Goal: Find specific page/section

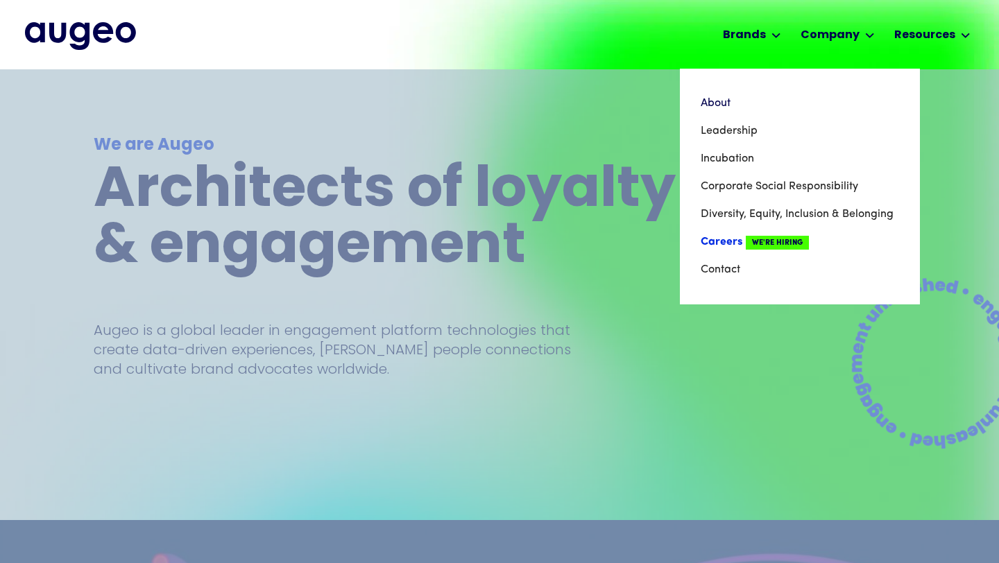
click at [739, 242] on link "Careers We're Hiring" at bounding box center [800, 242] width 198 height 28
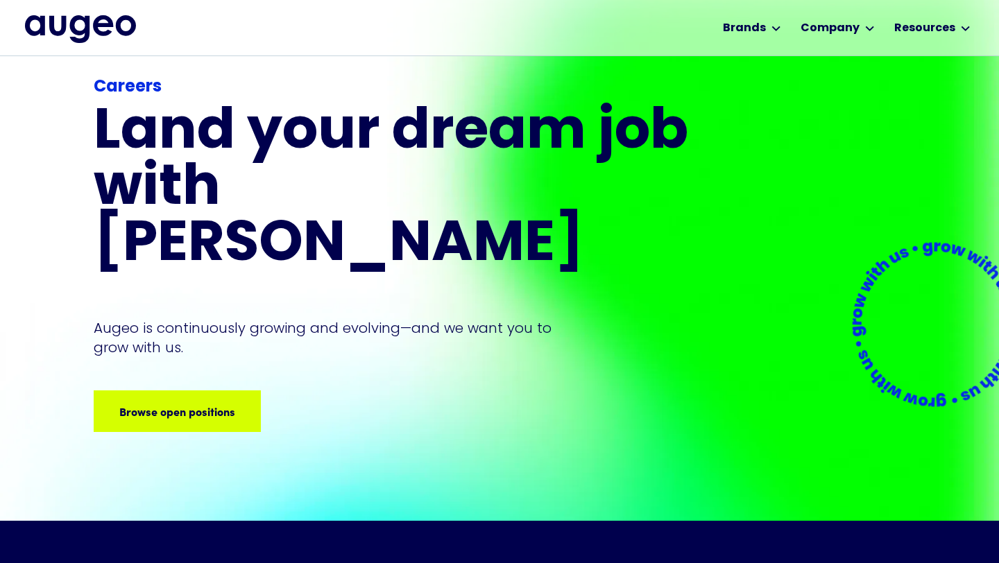
click at [197, 331] on div "Careers Land your dream job﻿ with [PERSON_NAME] is continuously growing and evo…" at bounding box center [393, 253] width 599 height 357
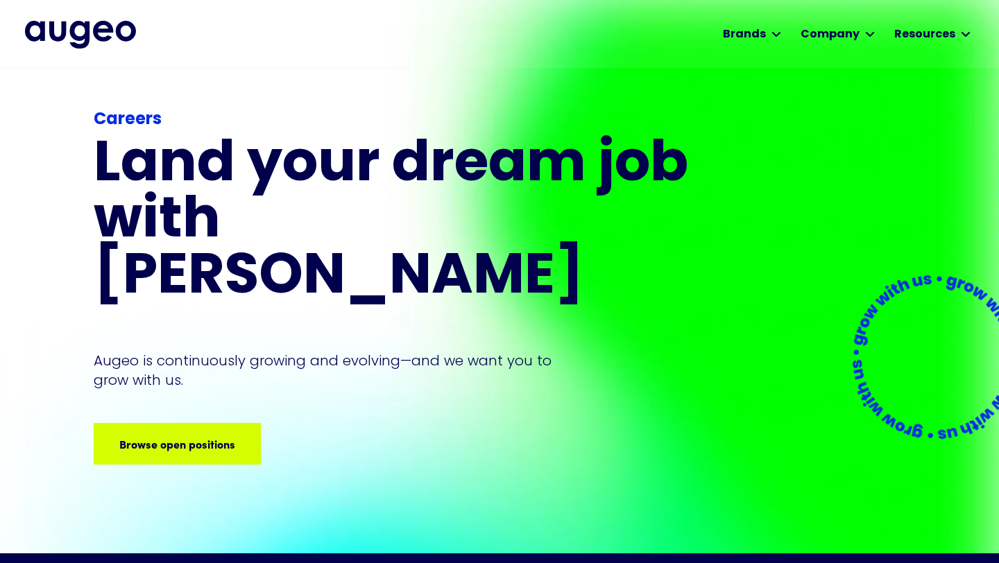
click at [187, 364] on div "Careers Land your dream job﻿ with [PERSON_NAME] is continuously growing and evo…" at bounding box center [393, 286] width 599 height 357
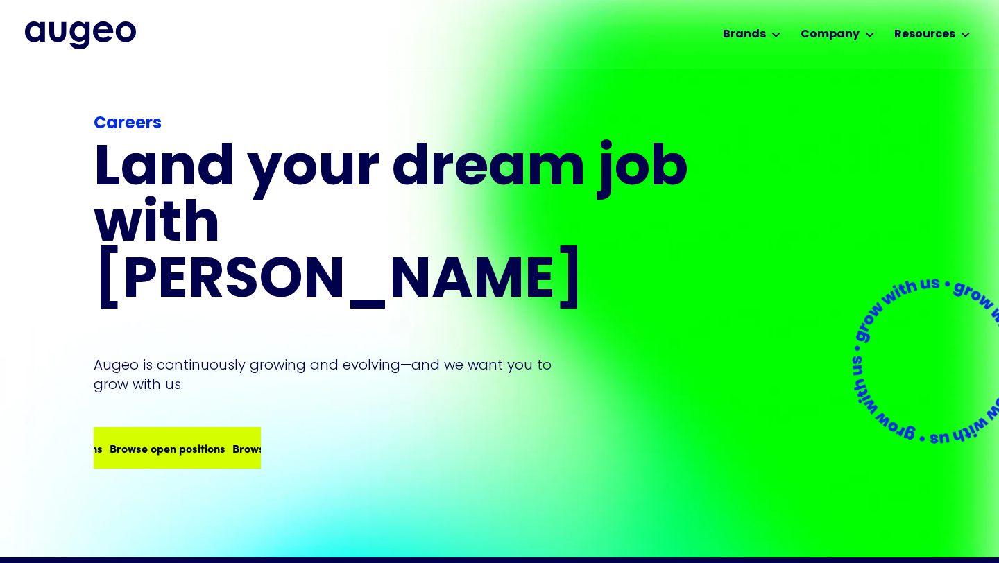
click at [178, 429] on div "Browse open positions Browse open positions Browse open positions Browse open p…" at bounding box center [177, 448] width 164 height 39
